Goal: Task Accomplishment & Management: Complete application form

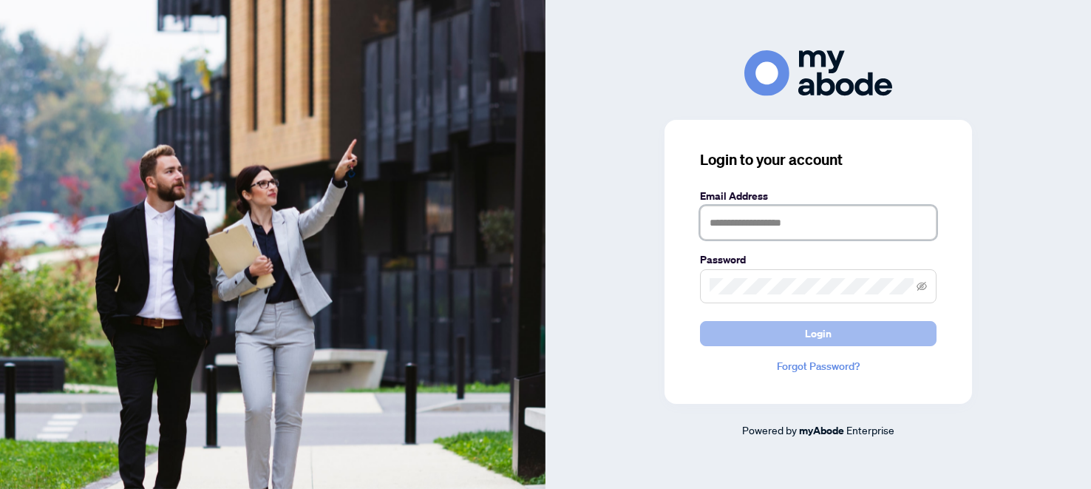
type input "**********"
click at [803, 330] on button "Login" at bounding box center [818, 333] width 237 height 25
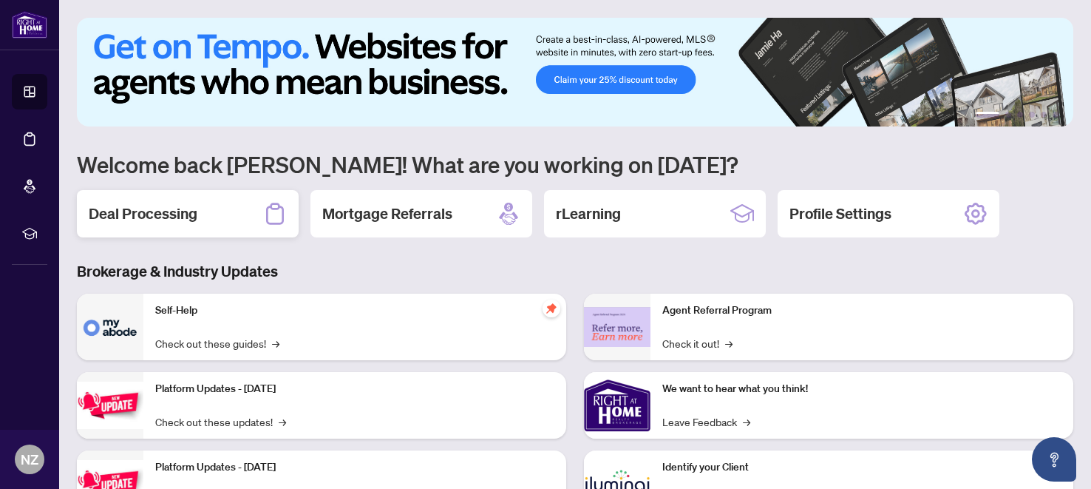
click at [201, 205] on div "Deal Processing" at bounding box center [188, 213] width 222 height 47
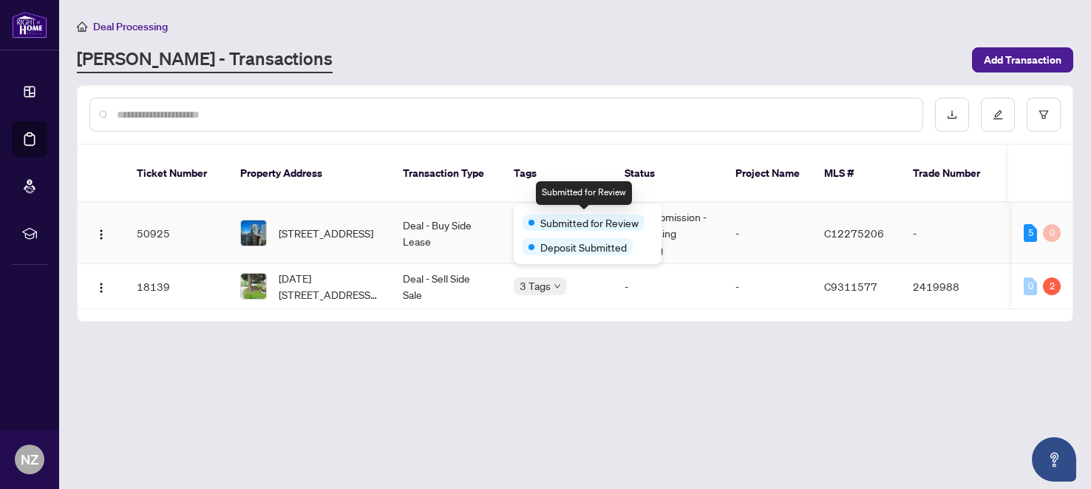
click at [557, 217] on span "Submitted for Review" at bounding box center [589, 222] width 98 height 16
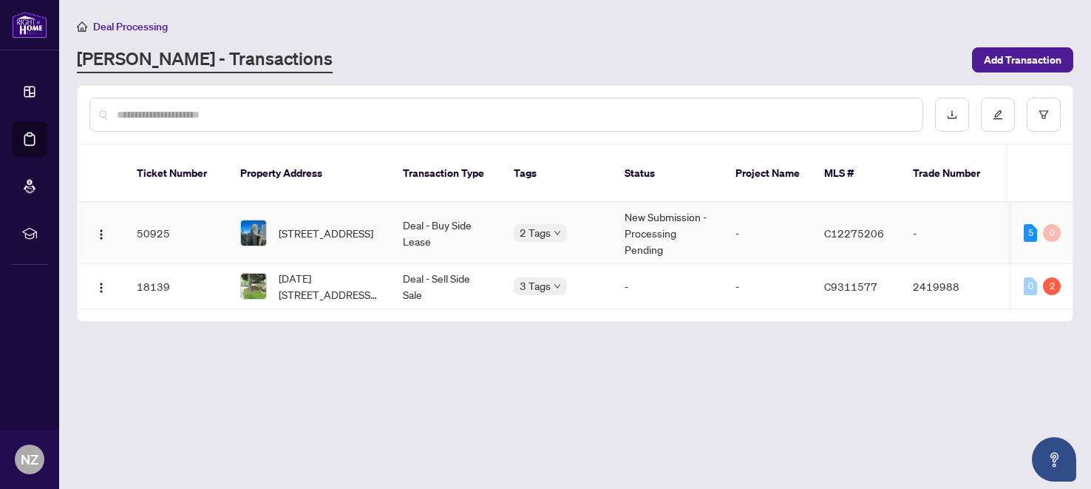
click at [407, 216] on td "Deal - Buy Side Lease" at bounding box center [446, 233] width 111 height 61
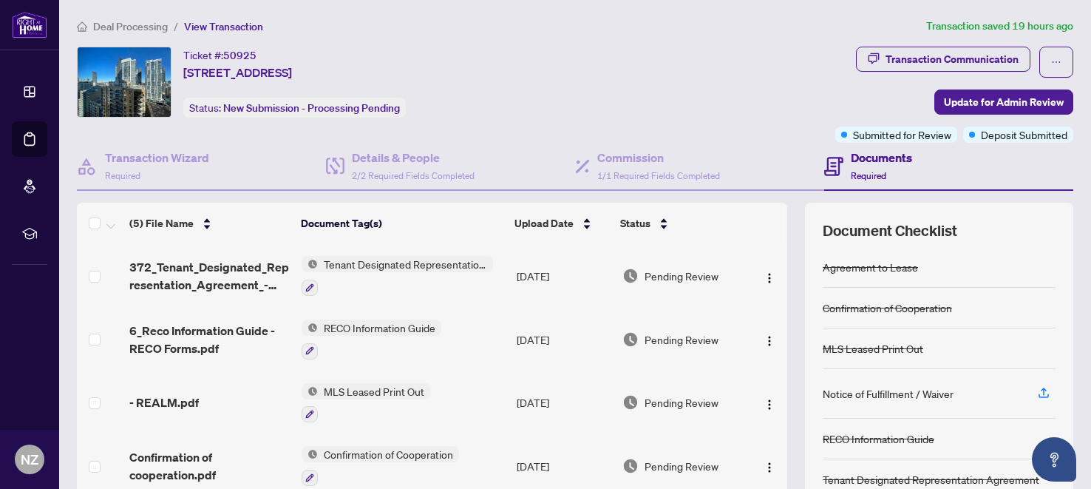
click at [717, 115] on div "Ticket #: 50925 [STREET_ADDRESS] Status: New Submission - Processing Pending" at bounding box center [453, 82] width 752 height 71
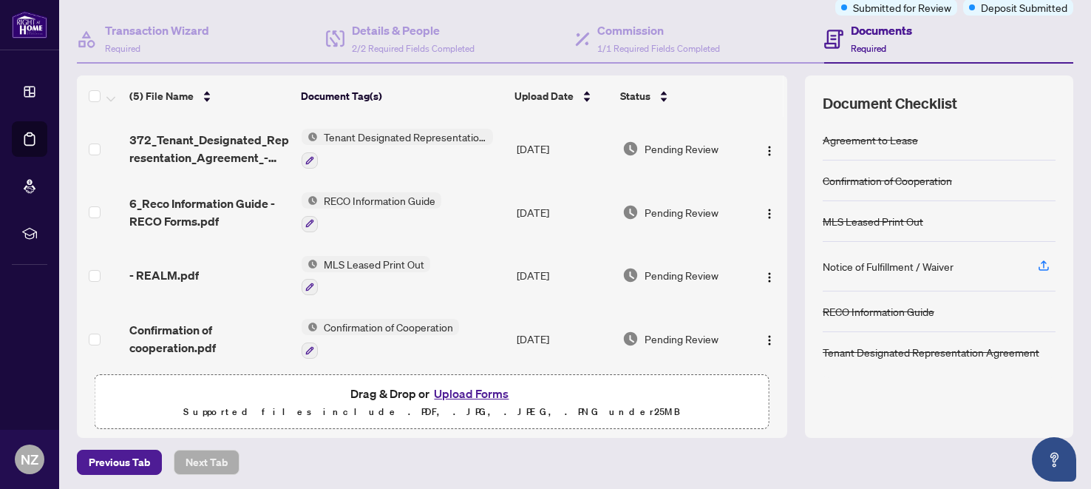
scroll to position [128, 0]
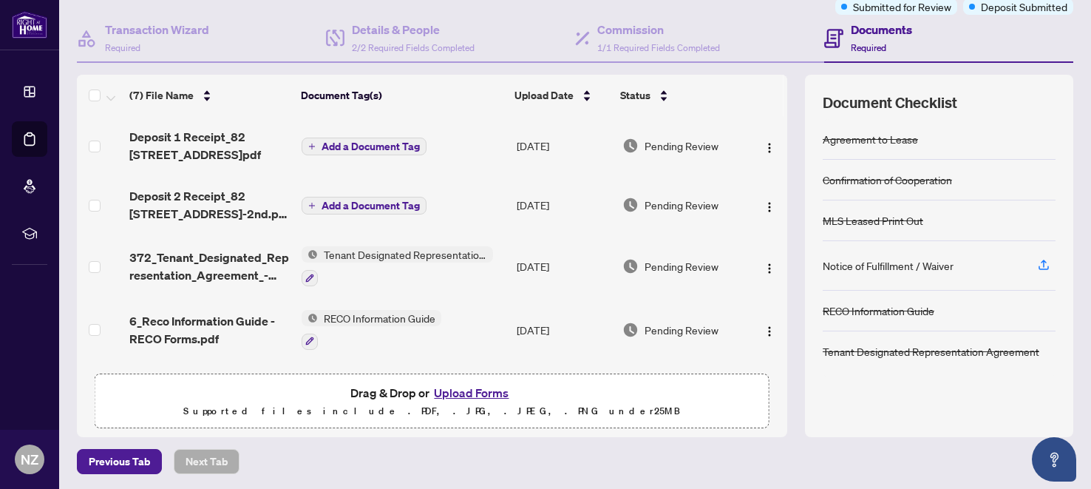
click at [373, 207] on span "Add a Document Tag" at bounding box center [371, 205] width 98 height 10
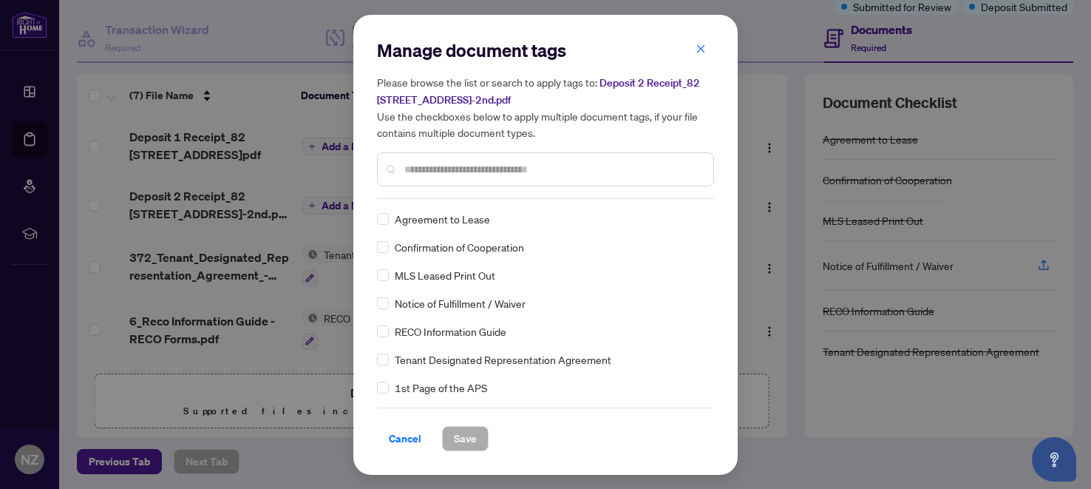
click at [438, 190] on div "Manage document tags Please browse the list or search to apply tags to: Deposit…" at bounding box center [545, 118] width 337 height 160
click at [438, 173] on input "text" at bounding box center [552, 169] width 297 height 16
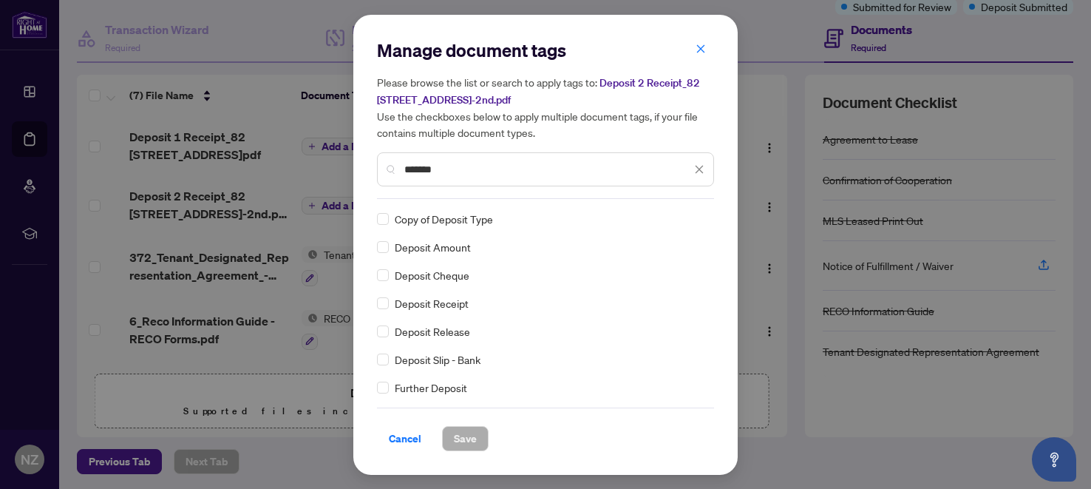
type input "*******"
click at [479, 437] on button "Save" at bounding box center [465, 438] width 47 height 25
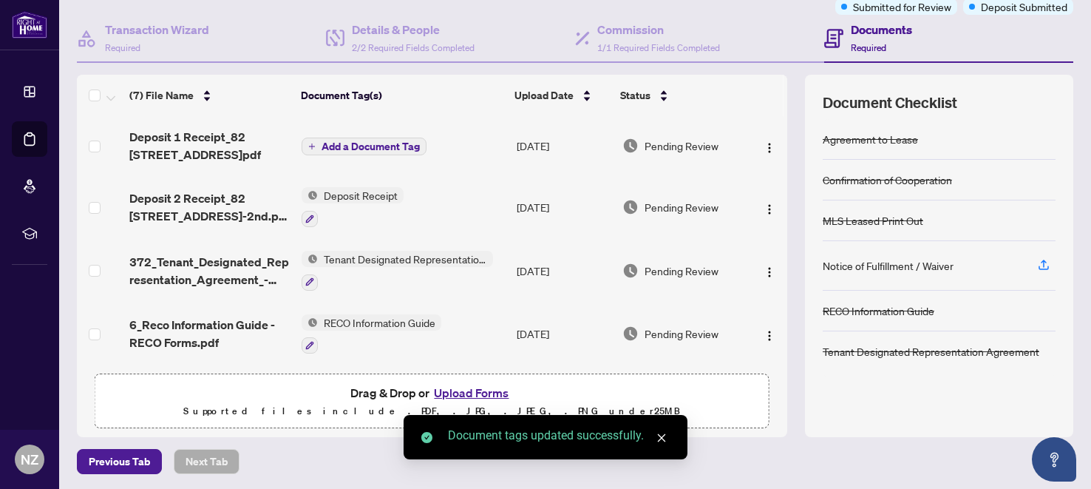
click at [356, 146] on span "Add a Document Tag" at bounding box center [371, 146] width 98 height 10
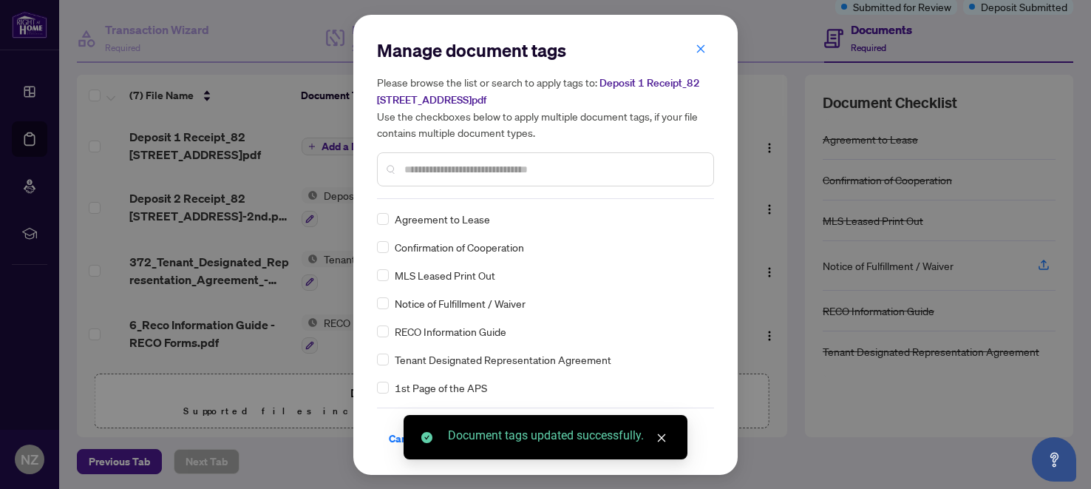
click at [418, 190] on div "Manage document tags Please browse the list or search to apply tags to: Deposit…" at bounding box center [545, 118] width 337 height 160
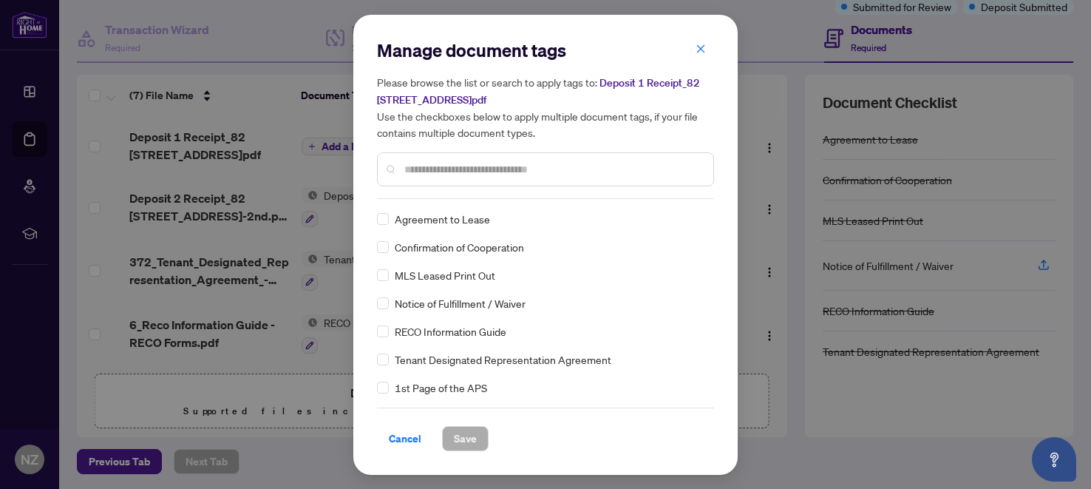
click at [415, 172] on input "text" at bounding box center [552, 169] width 297 height 16
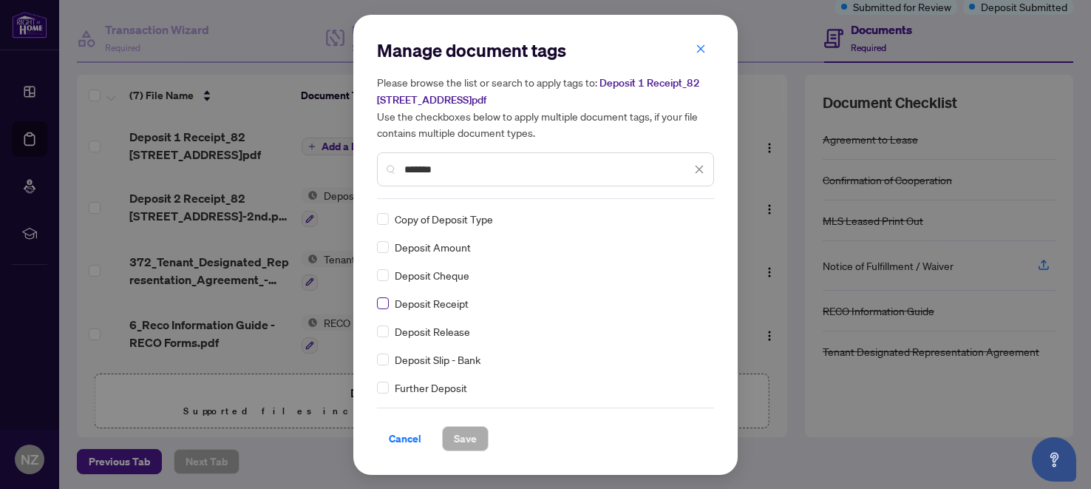
type input "*******"
click at [460, 433] on span "Save" at bounding box center [465, 438] width 23 height 24
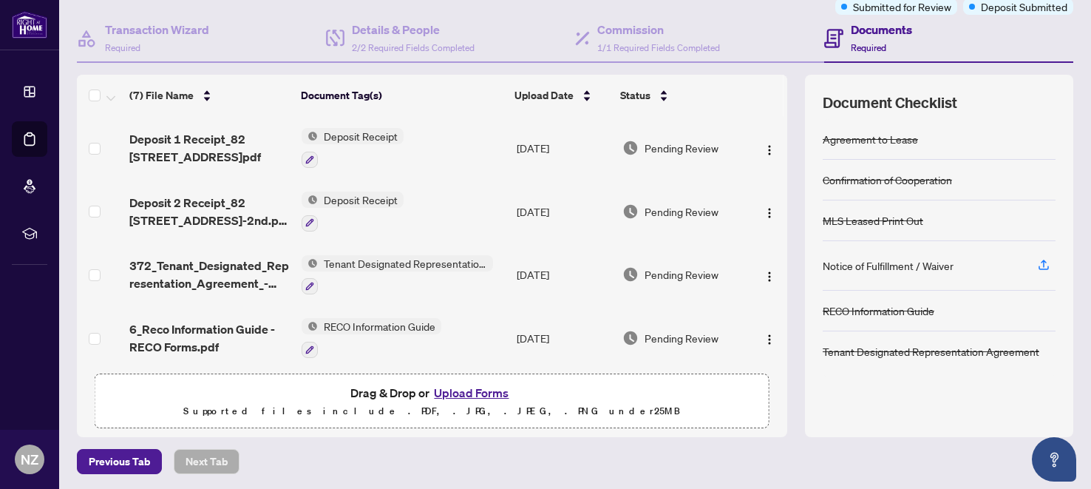
click at [884, 449] on div "Previous Tab Next Tab" at bounding box center [575, 461] width 996 height 25
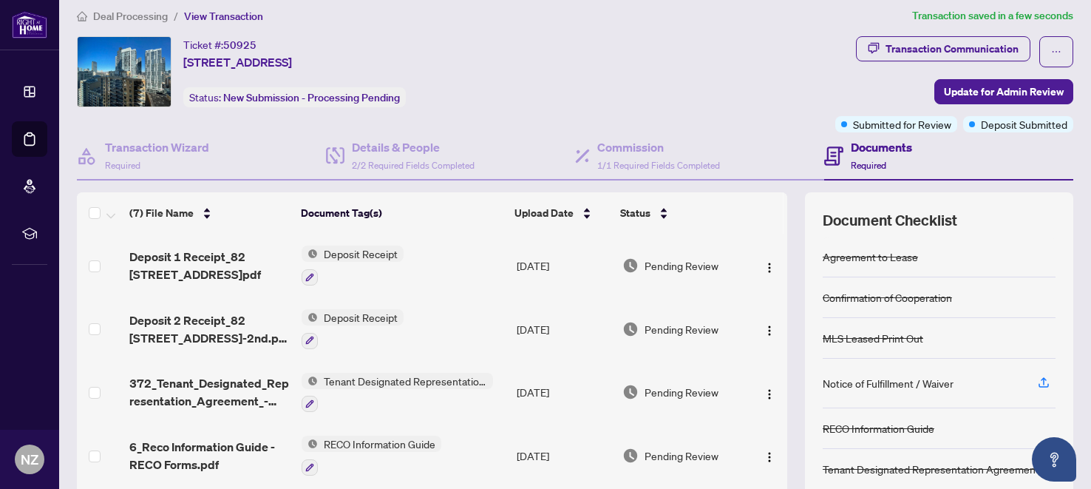
scroll to position [0, 0]
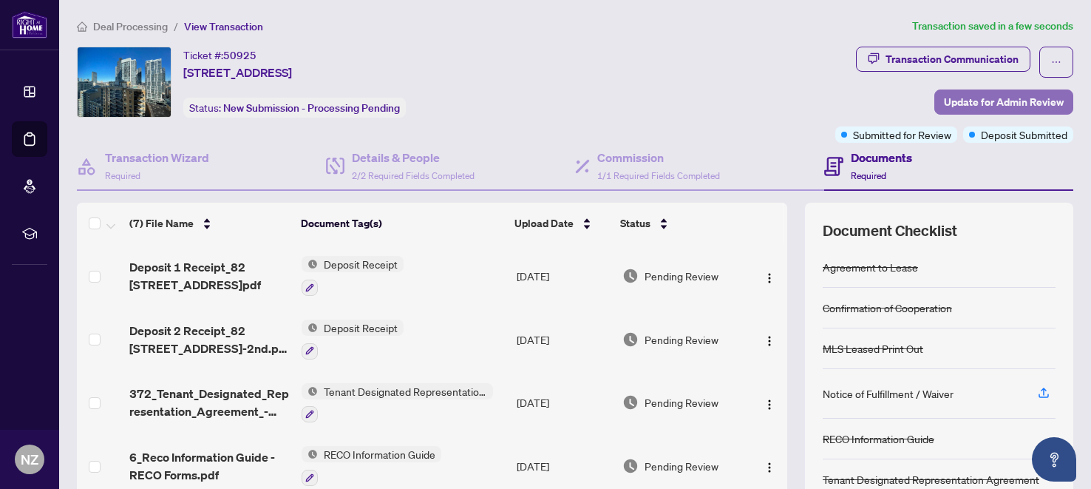
click at [959, 98] on span "Update for Admin Review" at bounding box center [1004, 102] width 120 height 24
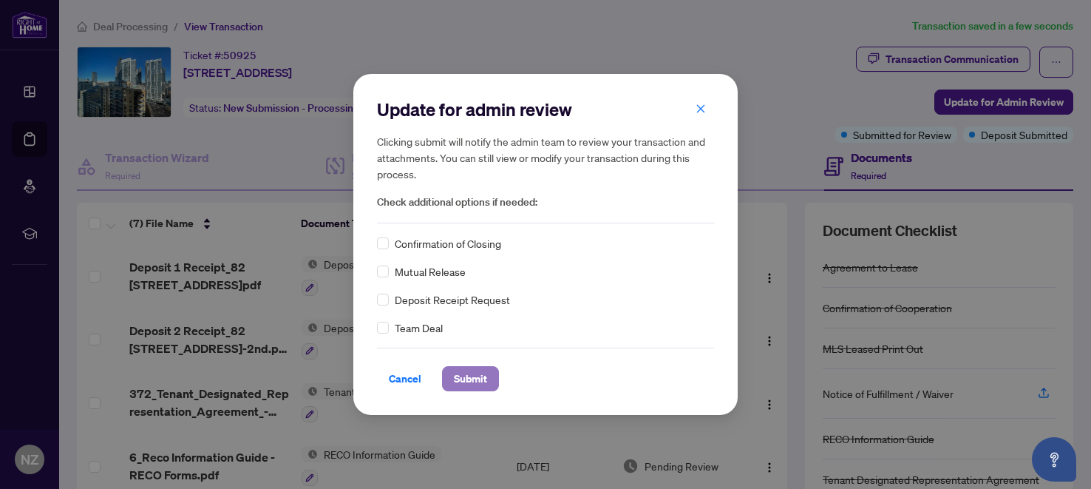
click at [471, 384] on span "Submit" at bounding box center [470, 379] width 33 height 24
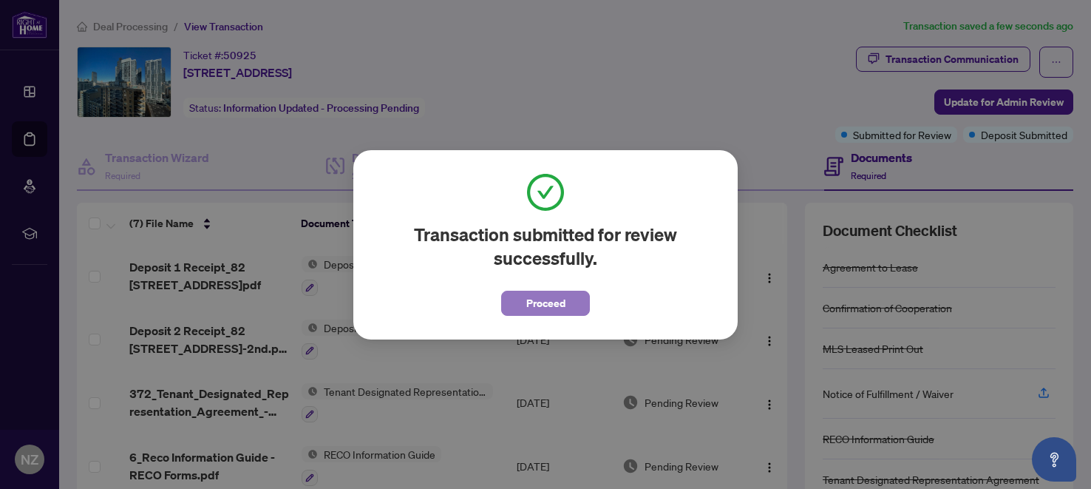
click at [547, 300] on span "Proceed" at bounding box center [545, 303] width 39 height 24
